Goal: Check status: Check status

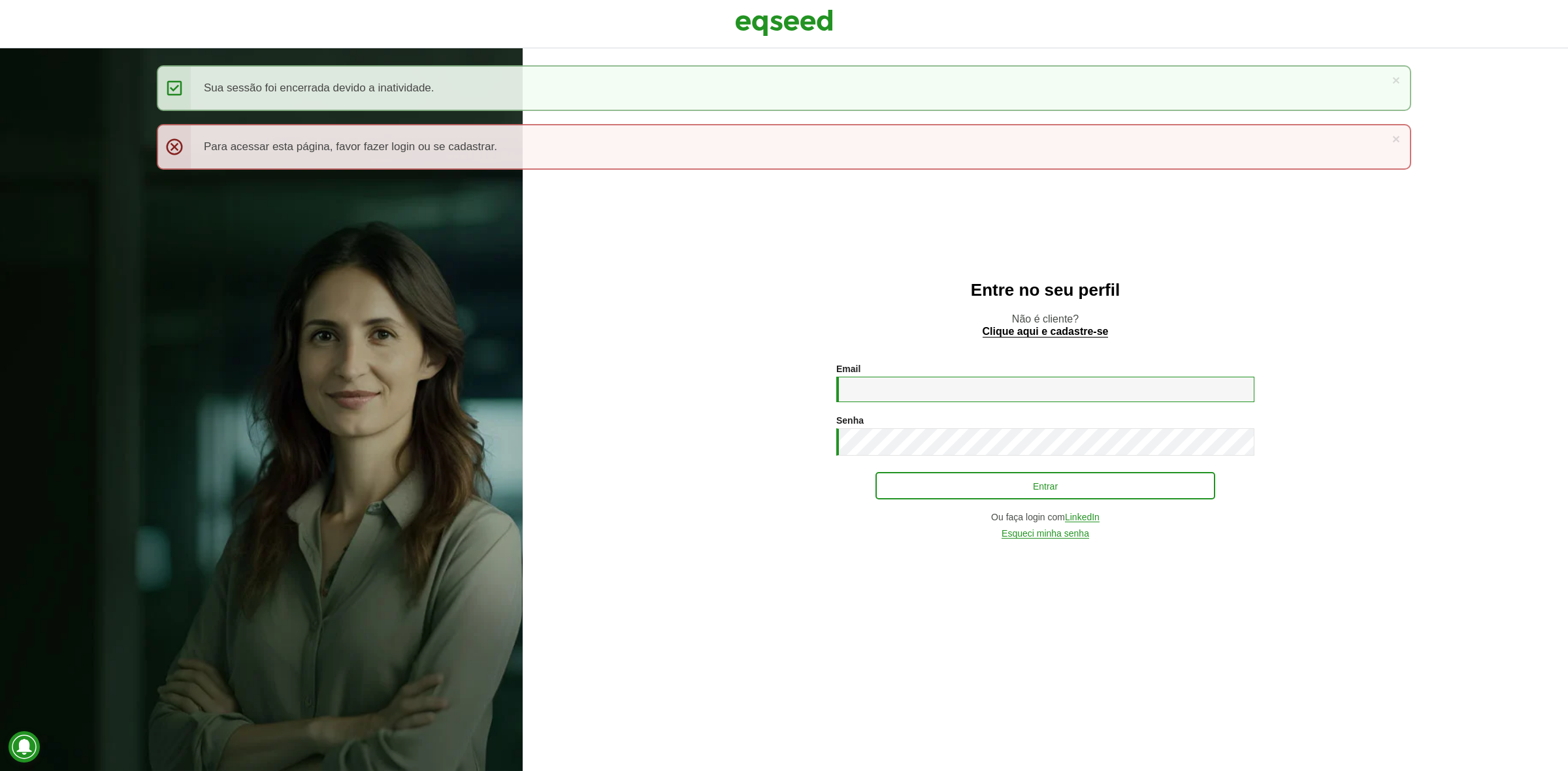
type input "**********"
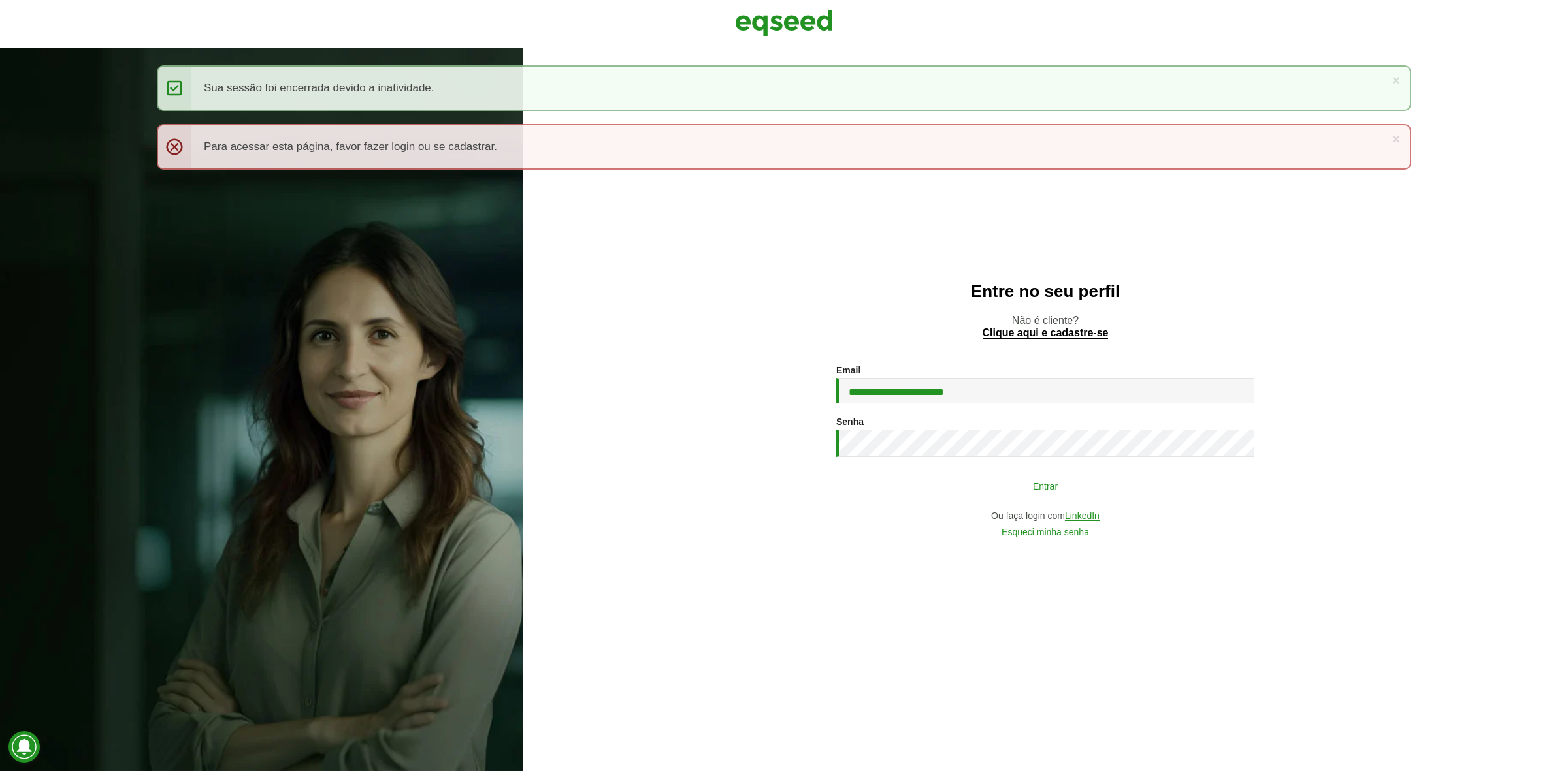
click at [941, 483] on button "Entrar" at bounding box center [1045, 486] width 340 height 25
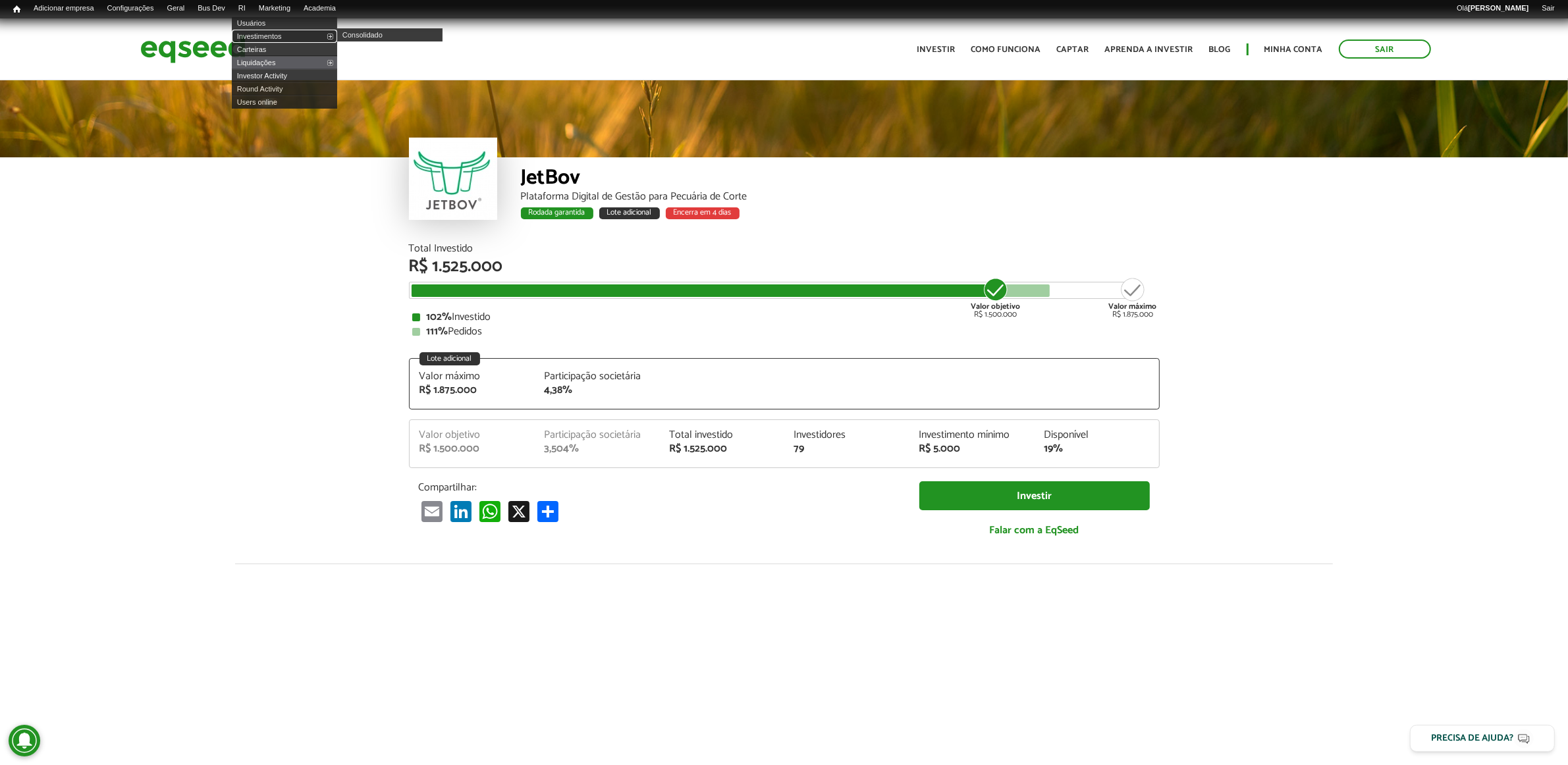
click at [274, 33] on link "Investimentos" at bounding box center [284, 36] width 105 height 13
click at [263, 36] on link "Investimentos" at bounding box center [284, 36] width 105 height 13
